Goal: Find specific page/section: Find specific page/section

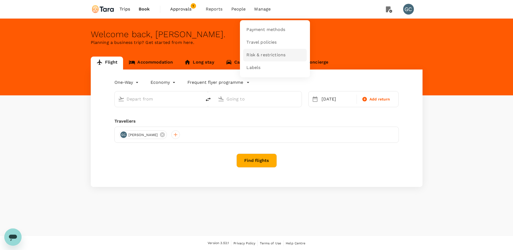
click at [262, 54] on span "Risk & restrictions" at bounding box center [265, 55] width 39 height 6
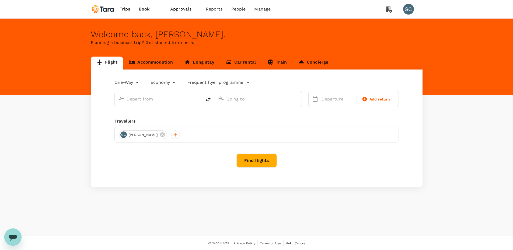
type input "premium-economy"
type input "Hartsfield–Jackson Atlanta Intl (ATL)"
type input "Singapore Changi (SIN)"
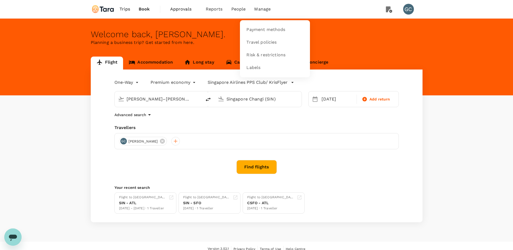
click at [257, 8] on span "Manage" at bounding box center [262, 9] width 16 height 6
click at [256, 56] on span "Risk & restrictions" at bounding box center [265, 55] width 39 height 6
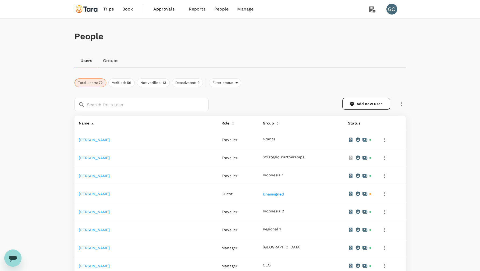
click at [110, 139] on link "[PERSON_NAME]" at bounding box center [94, 140] width 31 height 4
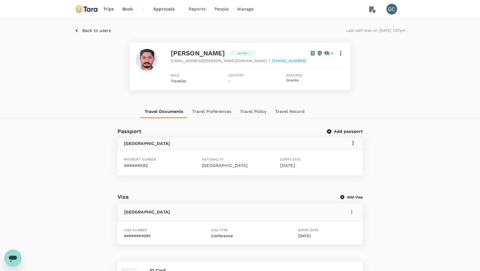
scroll to position [138, 0]
